Goal: Task Accomplishment & Management: Complete application form

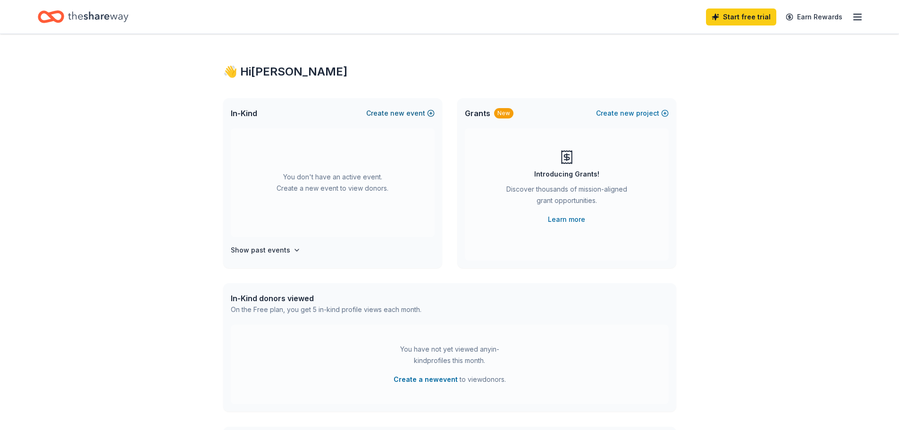
click at [382, 111] on button "Create new event" at bounding box center [400, 113] width 68 height 11
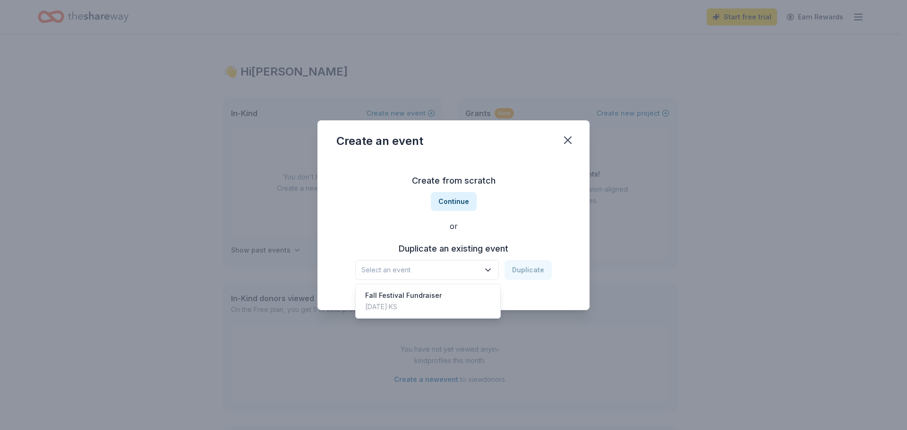
click at [492, 271] on icon "button" at bounding box center [487, 269] width 9 height 9
click at [412, 298] on div "Fall Festival Fundraiser" at bounding box center [403, 295] width 76 height 11
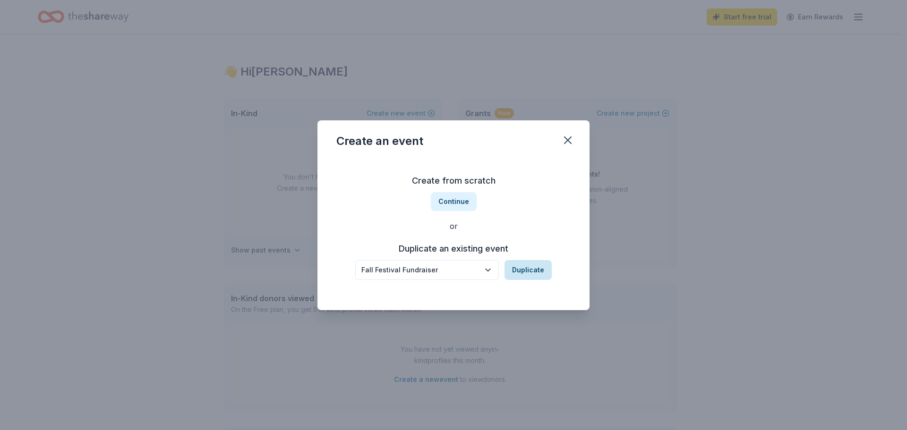
click at [530, 269] on button "Duplicate" at bounding box center [527, 270] width 47 height 20
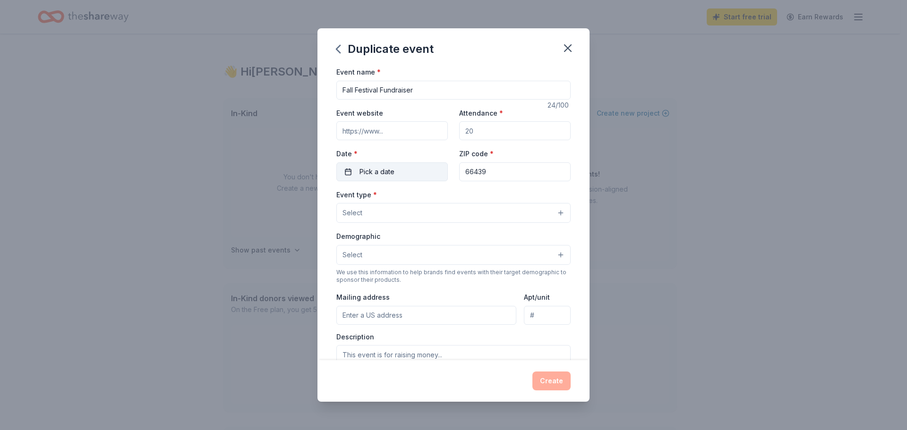
click at [380, 170] on span "Pick a date" at bounding box center [376, 171] width 35 height 11
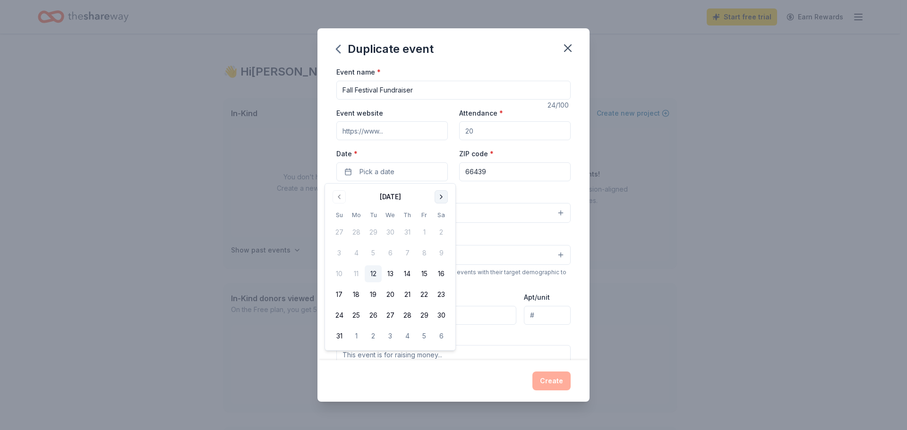
click at [443, 198] on button "Go to next month" at bounding box center [440, 196] width 13 height 13
click at [446, 196] on button "Go to next month" at bounding box center [440, 196] width 13 height 13
click at [339, 297] on button "19" at bounding box center [339, 294] width 17 height 17
click at [481, 189] on div "Event type * Select" at bounding box center [453, 206] width 234 height 34
drag, startPoint x: 392, startPoint y: 134, endPoint x: 396, endPoint y: 128, distance: 7.1
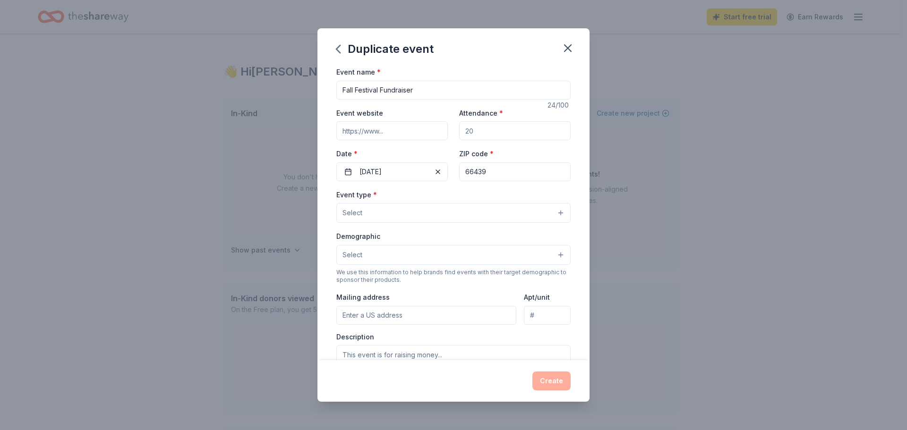
click at [392, 133] on input "Event website" at bounding box center [391, 130] width 111 height 19
click at [403, 212] on button "Select" at bounding box center [453, 213] width 234 height 20
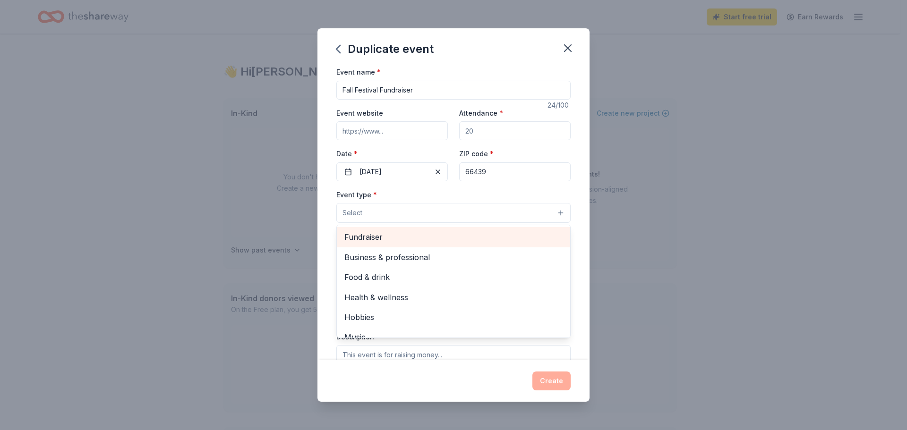
click at [408, 240] on span "Fundraiser" at bounding box center [453, 237] width 218 height 12
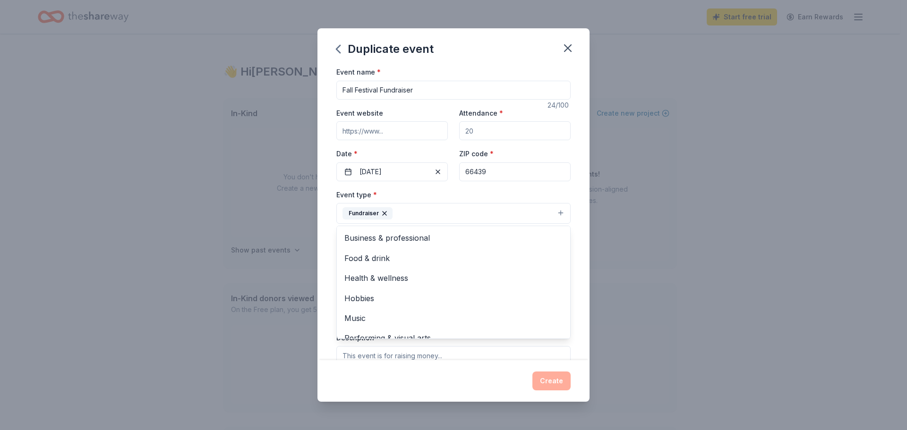
click at [577, 248] on div "Event name * Fall Festival Fundraiser 24 /100 Event website Attendance * Date *…" at bounding box center [453, 213] width 272 height 294
click at [396, 250] on button "Select" at bounding box center [453, 256] width 234 height 20
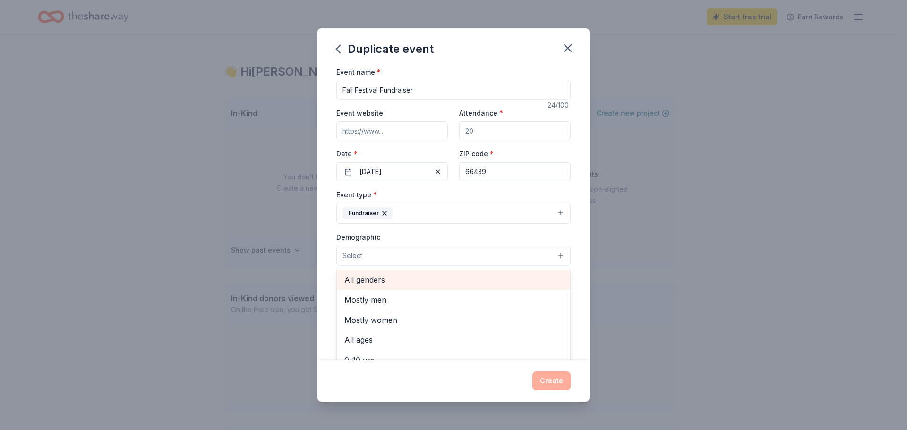
click at [397, 282] on span "All genders" at bounding box center [453, 280] width 218 height 12
click at [383, 277] on span "All ages" at bounding box center [453, 274] width 218 height 12
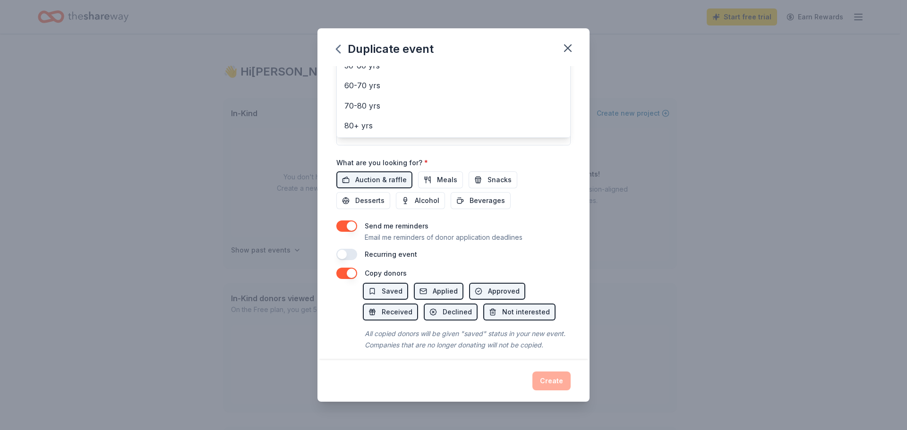
scroll to position [263, 0]
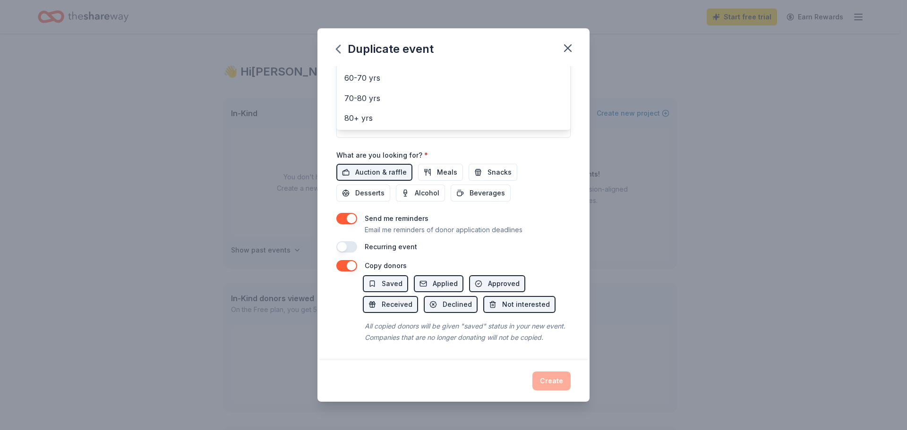
click at [391, 160] on div "Event name * Fall Festival Fundraiser 24 /100 Event website Attendance * Date *…" at bounding box center [453, 33] width 234 height 438
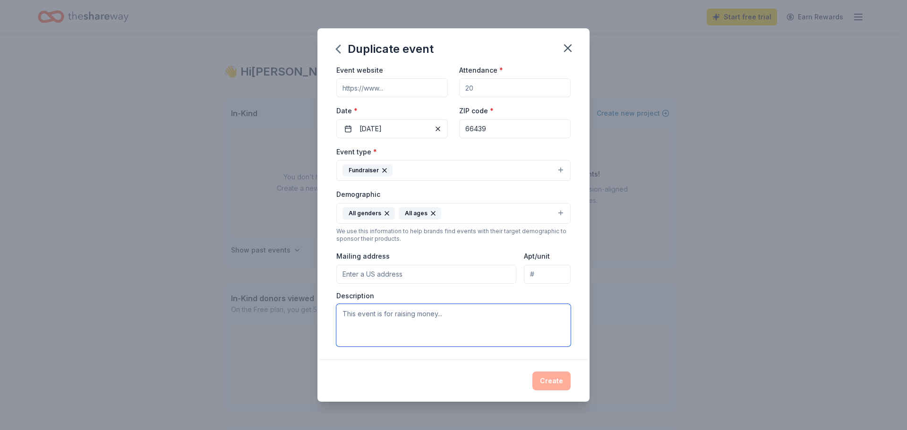
click at [470, 314] on textarea at bounding box center [453, 325] width 234 height 42
type textarea "H"
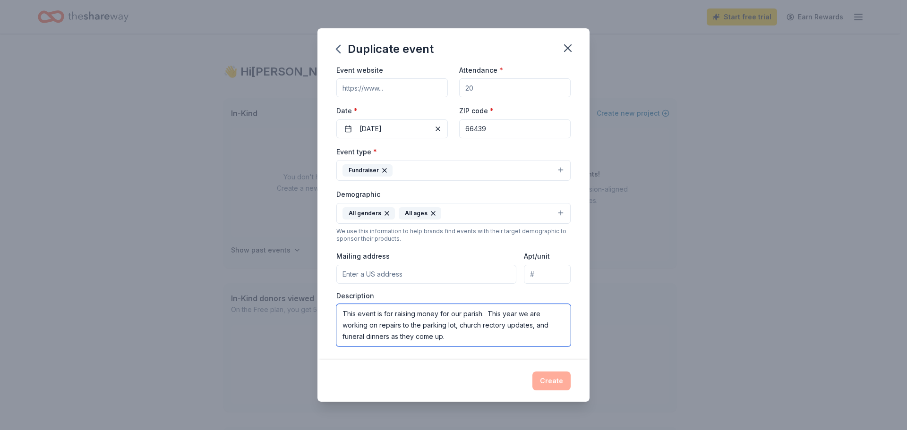
type textarea "This event is for raising money for our parish. This year we are working on rep…"
drag, startPoint x: 428, startPoint y: 278, endPoint x: 444, endPoint y: 271, distance: 17.7
click at [428, 278] on input "Mailing address" at bounding box center [426, 274] width 180 height 19
type input "2140 Yates Ave"
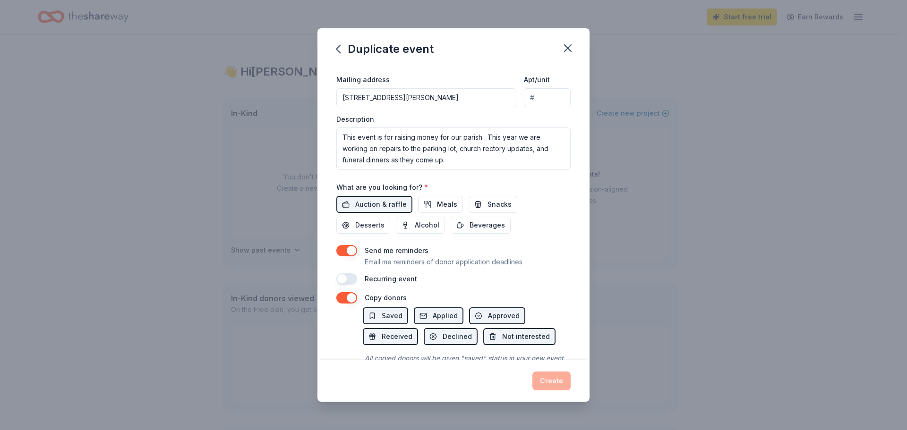
scroll to position [263, 0]
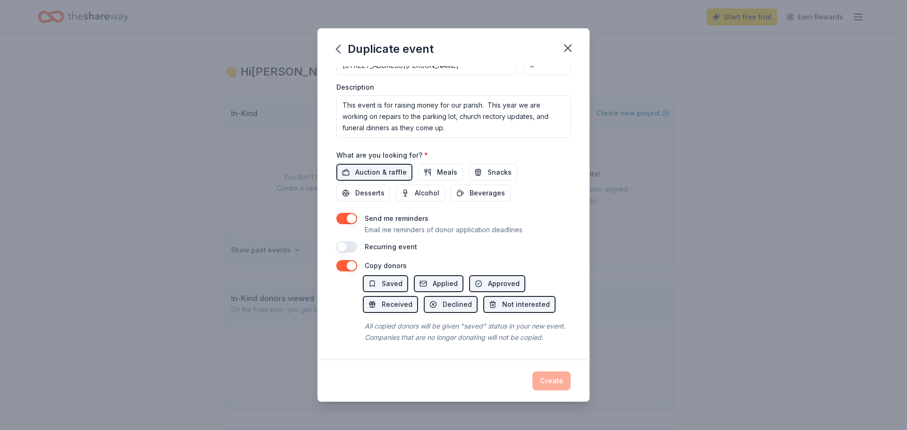
click at [552, 385] on div "Create" at bounding box center [453, 381] width 234 height 19
click at [382, 278] on span "Saved" at bounding box center [392, 283] width 21 height 11
click at [377, 275] on button "Saved" at bounding box center [385, 283] width 45 height 17
click at [539, 299] on span "Not interested" at bounding box center [526, 304] width 48 height 11
click at [462, 299] on span "Declined" at bounding box center [456, 304] width 29 height 11
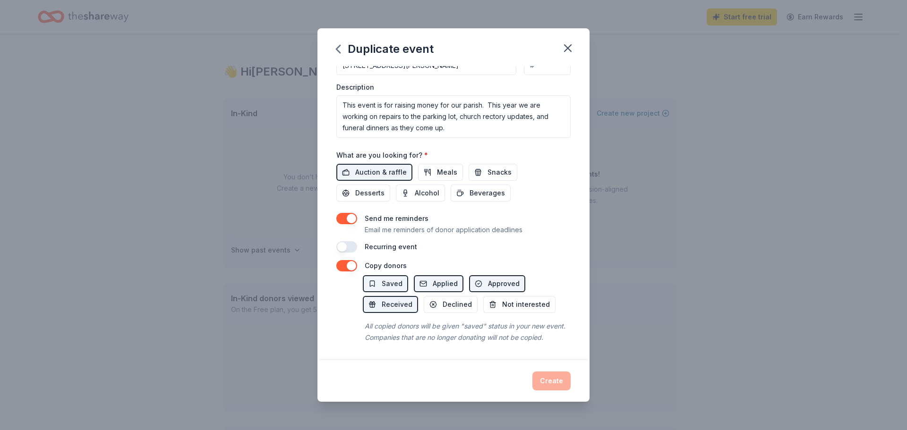
scroll to position [0, 0]
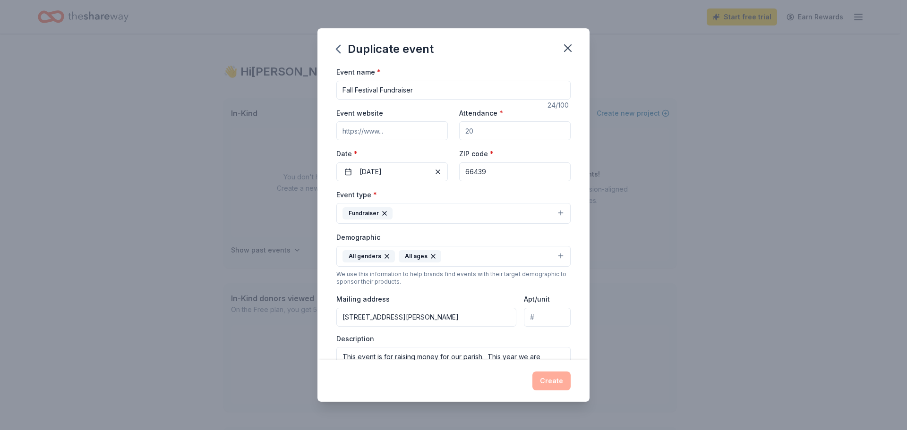
click at [505, 132] on input "Attendance *" at bounding box center [514, 130] width 111 height 19
type input "150"
click at [574, 161] on div "Event name * Fall Festival Fundraiser 24 /100 Event website Attendance * 150 Da…" at bounding box center [453, 213] width 272 height 294
click at [416, 131] on input "Event website" at bounding box center [391, 130] width 111 height 19
click at [342, 91] on input "Fall Festival Fundraiser" at bounding box center [453, 90] width 234 height 19
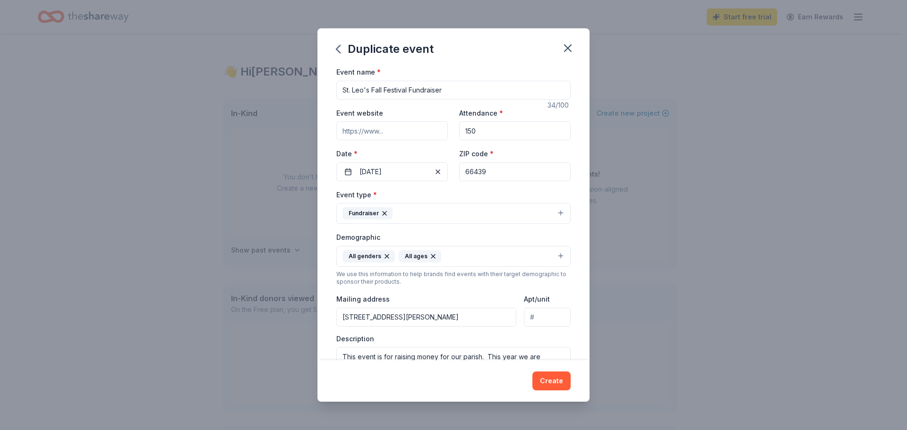
type input "St. Leo's Fall Festival Fundraiser"
click at [408, 132] on input "Event website" at bounding box center [391, 130] width 111 height 19
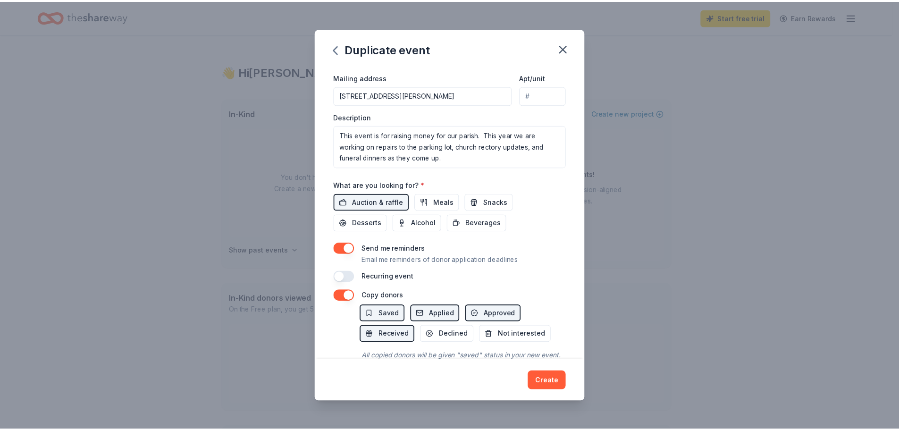
scroll to position [263, 0]
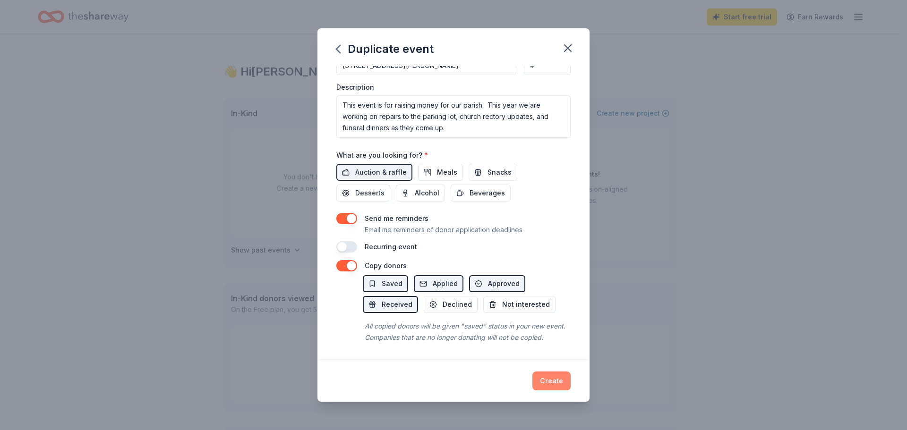
click at [553, 376] on button "Create" at bounding box center [551, 381] width 38 height 19
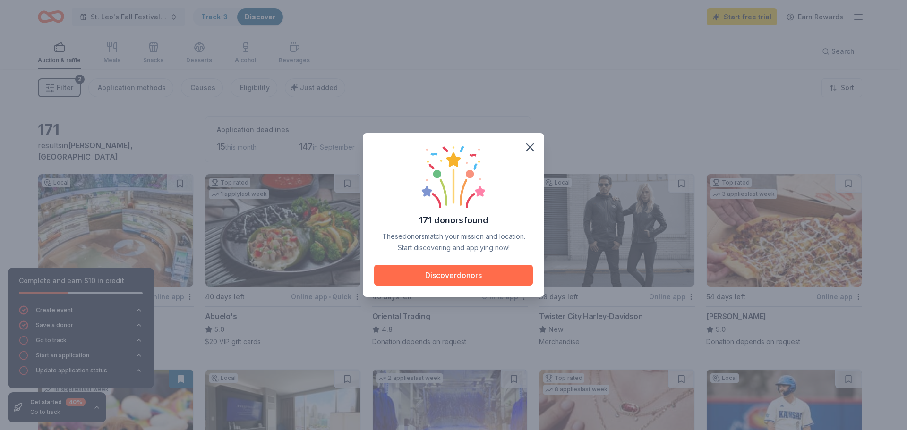
click at [461, 273] on button "Discover donors" at bounding box center [453, 275] width 159 height 21
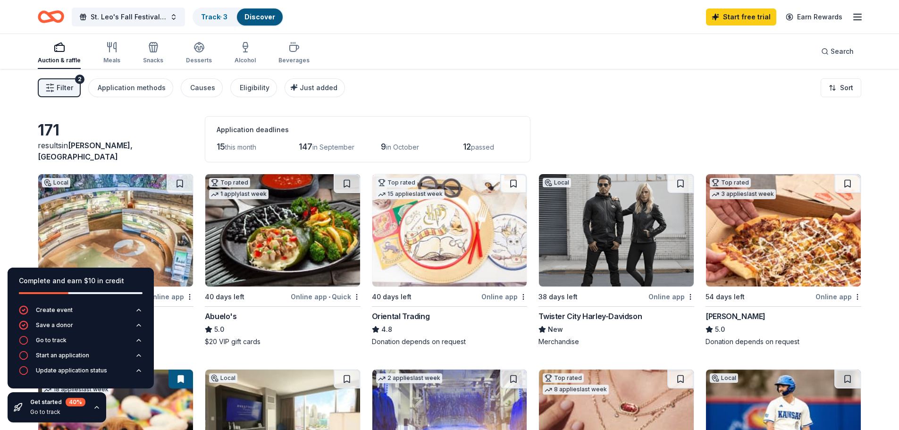
click at [141, 131] on div "171 results in Horton, KS Application deadlines 15 this month 147 in September …" at bounding box center [450, 139] width 824 height 46
click at [96, 407] on icon "button" at bounding box center [97, 408] width 8 height 8
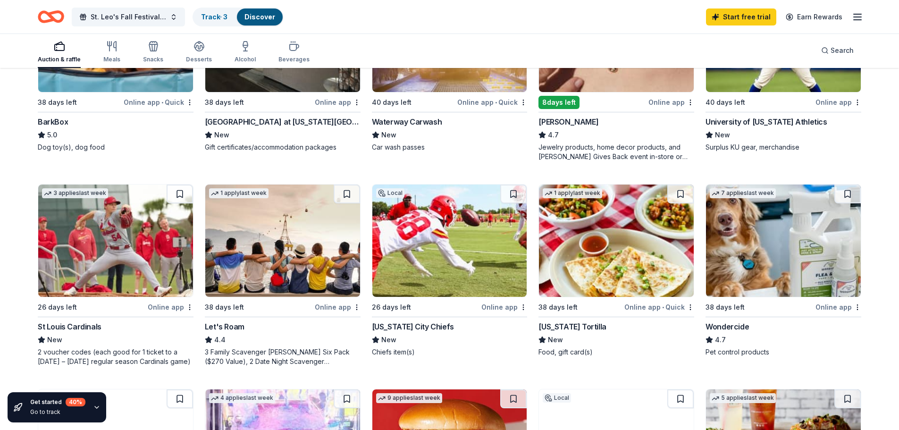
scroll to position [519, 0]
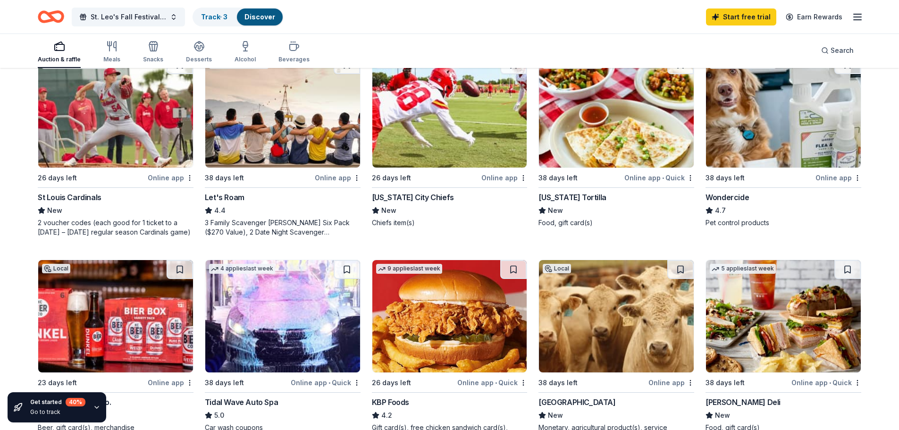
click at [505, 176] on div "Online app" at bounding box center [505, 178] width 46 height 12
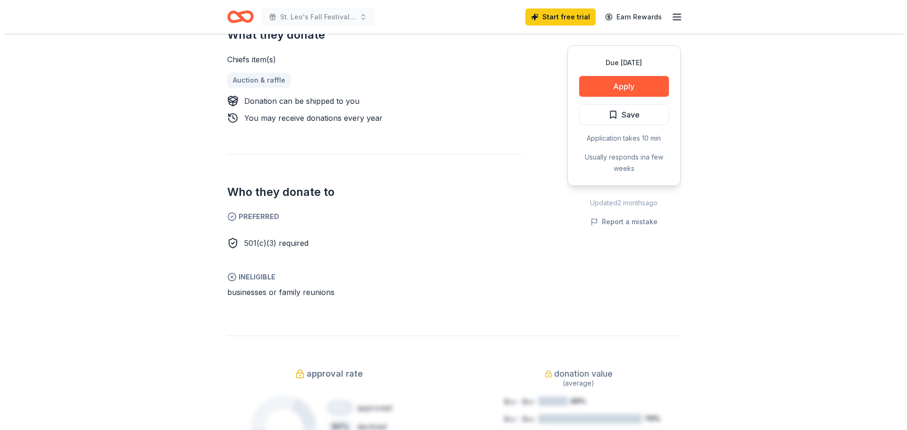
scroll to position [425, 0]
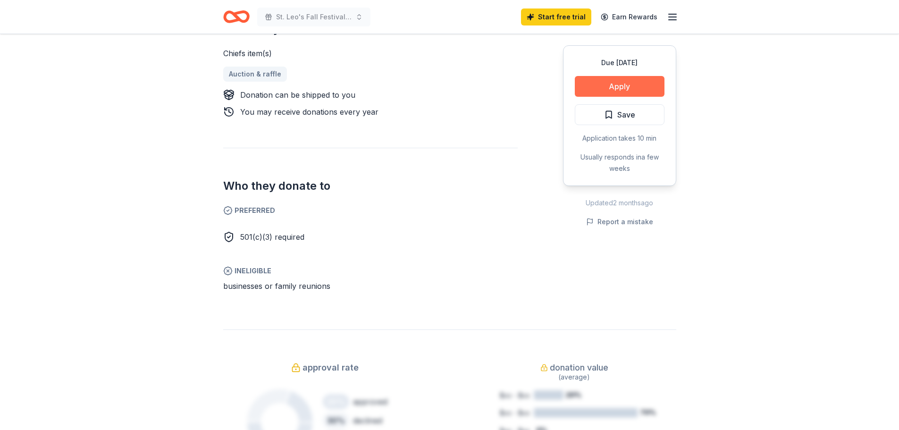
click at [632, 85] on button "Apply" at bounding box center [620, 86] width 90 height 21
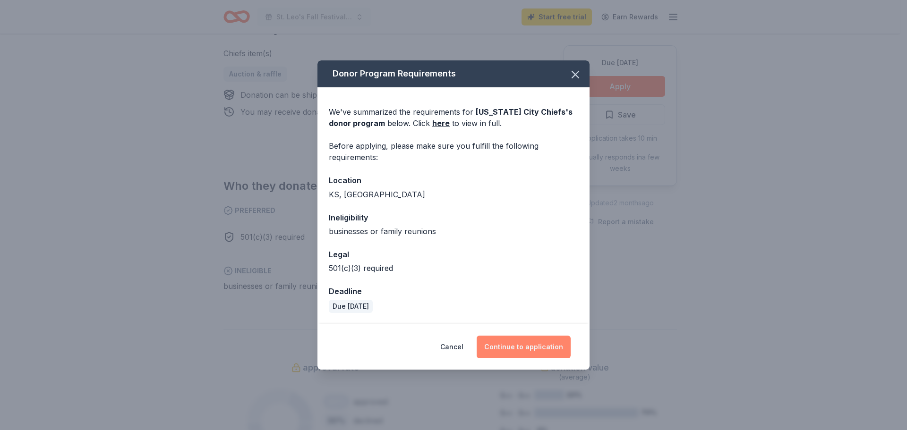
click at [524, 349] on button "Continue to application" at bounding box center [523, 347] width 94 height 23
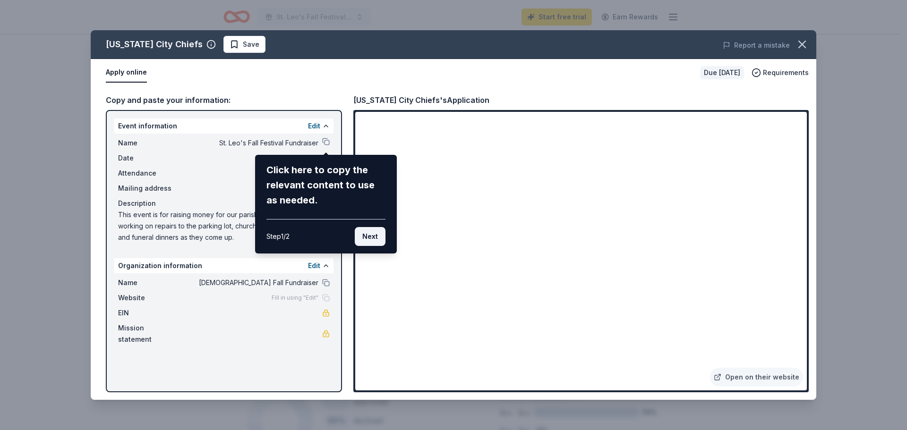
click at [365, 238] on button "Next" at bounding box center [370, 236] width 31 height 19
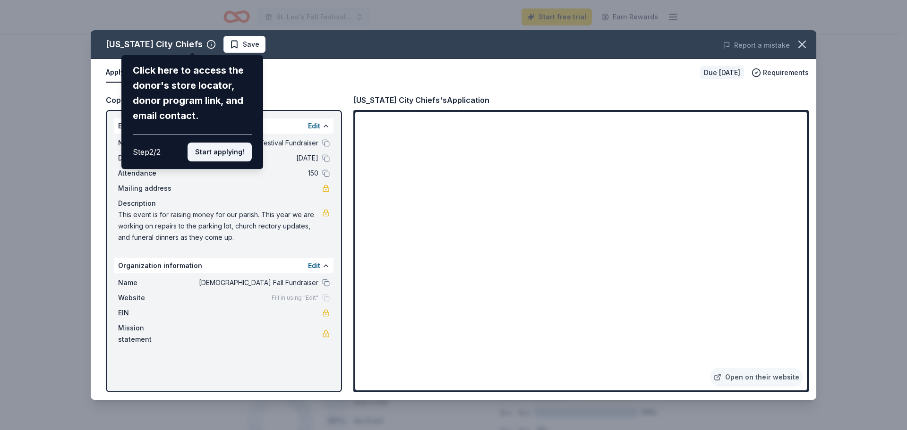
click at [232, 154] on button "Start applying!" at bounding box center [219, 152] width 64 height 19
